Goal: Information Seeking & Learning: Understand process/instructions

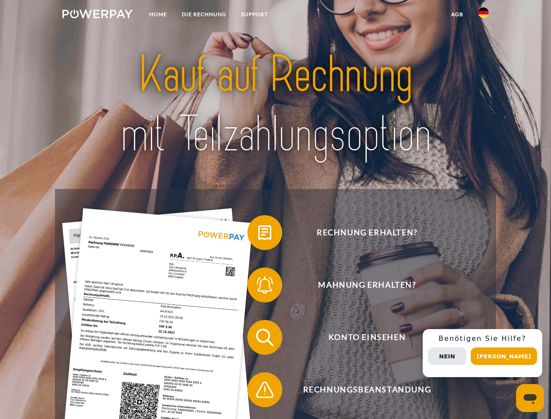
click at [97, 15] on img at bounding box center [97, 14] width 70 height 9
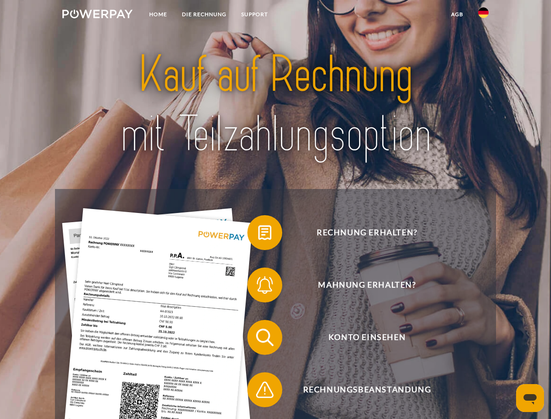
click at [483, 15] on img at bounding box center [483, 12] width 10 height 10
click at [457, 14] on link "agb" at bounding box center [457, 15] width 27 height 16
click at [258, 234] on span at bounding box center [252, 233] width 44 height 44
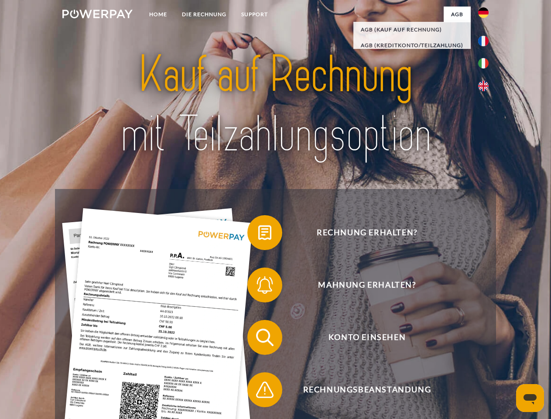
click at [258, 287] on span at bounding box center [252, 285] width 44 height 44
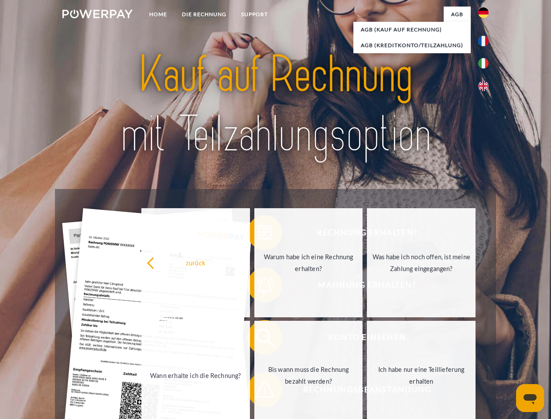
click at [258, 339] on link "Bis wann muss die Rechnung bezahlt werden?" at bounding box center [308, 375] width 109 height 109
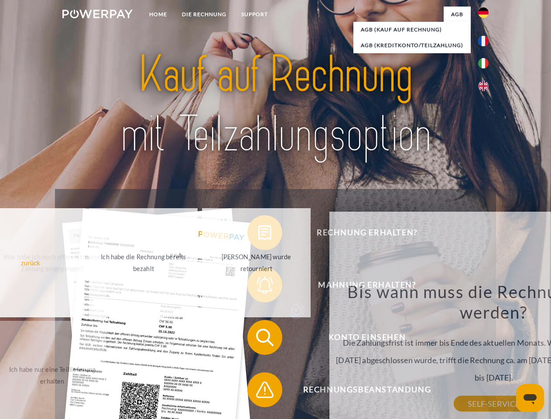
click at [258, 391] on span at bounding box center [252, 390] width 44 height 44
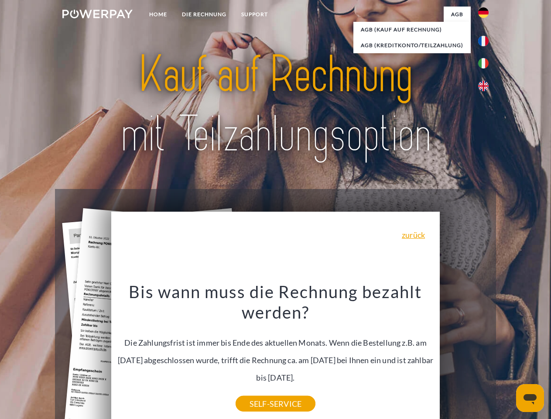
click at [486, 353] on div "Rechnung erhalten? Mahnung erhalten? Konto einsehen" at bounding box center [275, 363] width 441 height 349
click at [464, 355] on span "Konto einsehen" at bounding box center [367, 337] width 214 height 35
click at [507, 356] on header "Home DIE RECHNUNG SUPPORT" at bounding box center [275, 301] width 551 height 603
